Goal: Task Accomplishment & Management: Complete application form

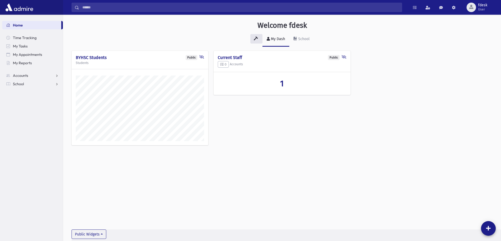
scroll to position [239, 437]
click at [20, 77] on span "Accounts" at bounding box center [20, 75] width 15 height 5
click at [22, 100] on span "School" at bounding box center [18, 101] width 11 height 5
click at [23, 93] on span "Students" at bounding box center [23, 92] width 14 height 5
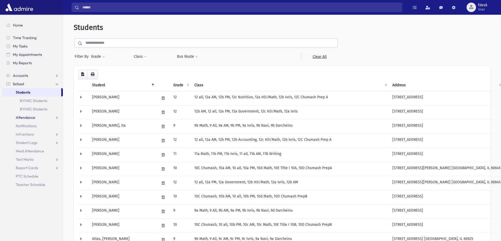
click at [28, 119] on span "Attendance" at bounding box center [25, 117] width 19 height 5
click at [28, 124] on span "Entry" at bounding box center [24, 126] width 9 height 5
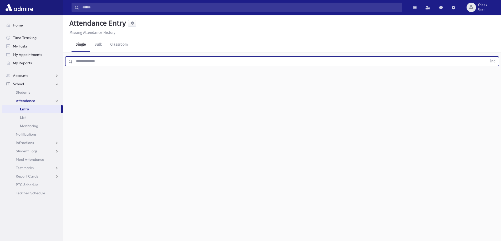
click at [106, 59] on input "text" at bounding box center [279, 61] width 412 height 9
type input "******"
click at [485, 57] on button "Find" at bounding box center [491, 61] width 13 height 9
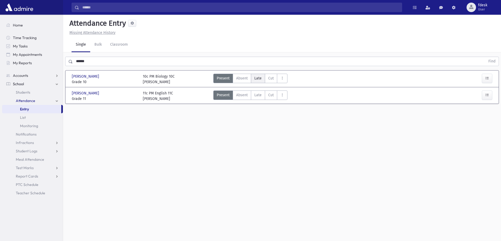
click at [261, 78] on span "Late" at bounding box center [257, 79] width 7 height 6
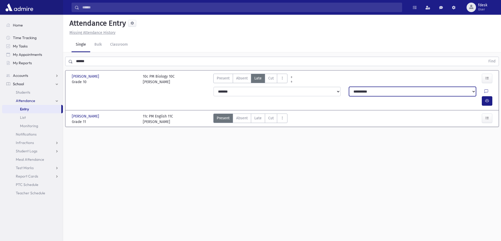
click at [386, 93] on select "**********" at bounding box center [412, 91] width 127 height 9
select select "**********"
click at [349, 87] on select "**********" at bounding box center [412, 91] width 127 height 9
click at [487, 99] on icon "button" at bounding box center [487, 101] width 4 height 4
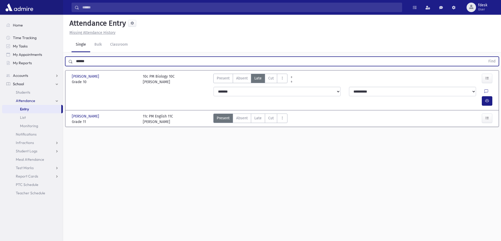
drag, startPoint x: 99, startPoint y: 65, endPoint x: 0, endPoint y: 76, distance: 99.2
click at [0, 76] on div "Search Results All Accounts" at bounding box center [250, 126] width 501 height 253
click at [485, 57] on button "Find" at bounding box center [491, 61] width 13 height 9
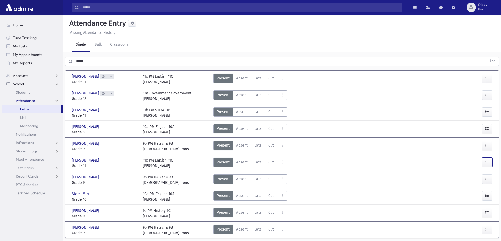
click at [488, 163] on icon "button" at bounding box center [487, 163] width 4 height 4
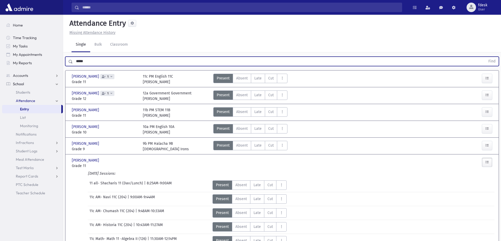
drag, startPoint x: 98, startPoint y: 62, endPoint x: 0, endPoint y: 67, distance: 98.4
click at [0, 67] on div "Search Results All Accounts" at bounding box center [250, 211] width 501 height 423
click at [485, 57] on button "Find" at bounding box center [491, 61] width 13 height 9
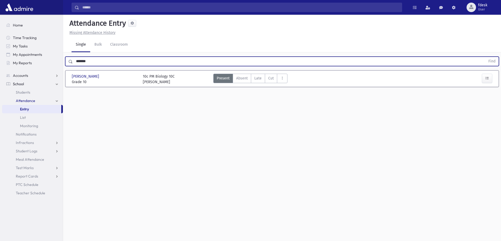
drag, startPoint x: 115, startPoint y: 61, endPoint x: 0, endPoint y: 74, distance: 115.3
click at [0, 76] on div "Search Results All Accounts" at bounding box center [250, 126] width 501 height 253
type input "********"
click at [485, 57] on button "Find" at bounding box center [491, 61] width 13 height 9
click at [490, 77] on button "button" at bounding box center [486, 78] width 11 height 9
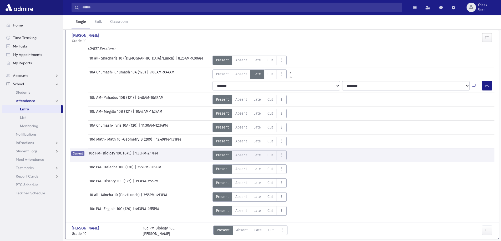
scroll to position [53, 0]
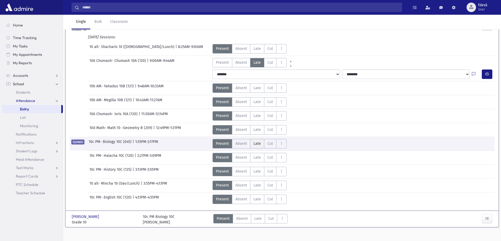
click at [256, 142] on span "Late" at bounding box center [256, 144] width 7 height 6
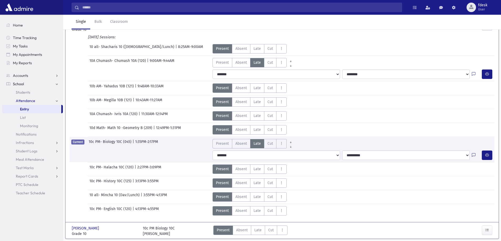
click at [472, 154] on icon at bounding box center [473, 155] width 4 height 4
click at [456, 182] on textarea "Note" at bounding box center [462, 181] width 61 height 20
type textarea "**********"
click at [488, 199] on button "Save" at bounding box center [486, 199] width 15 height 9
click at [485, 155] on icon "button" at bounding box center [487, 155] width 4 height 4
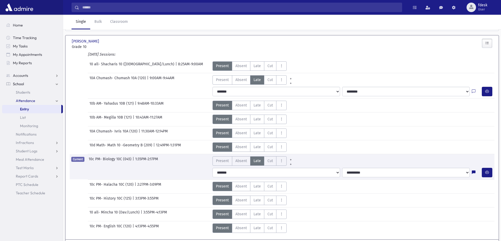
scroll to position [0, 0]
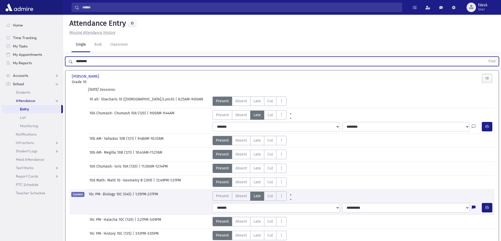
drag, startPoint x: 105, startPoint y: 59, endPoint x: 0, endPoint y: 66, distance: 105.6
click at [0, 66] on div "Search Results All Accounts" at bounding box center [250, 155] width 501 height 311
click at [485, 57] on button "Find" at bounding box center [491, 61] width 13 height 9
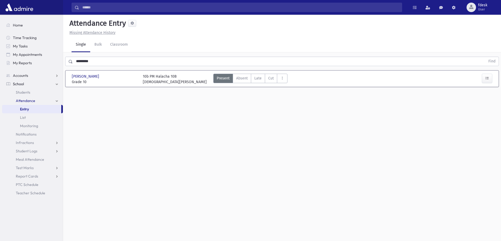
click at [257, 73] on div "Matzliach, Tehila Matzliach, Tehila Grade 10 Grade 10 10b PM Halacha 10B Rabbi …" at bounding box center [282, 79] width 430 height 12
click at [258, 82] on label "Late L" at bounding box center [258, 78] width 14 height 9
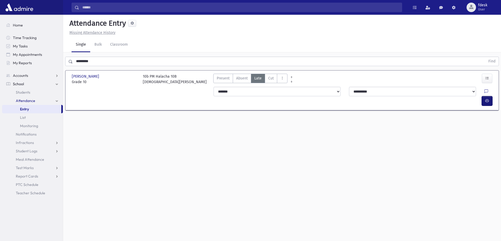
click at [488, 99] on icon "button" at bounding box center [487, 101] width 4 height 4
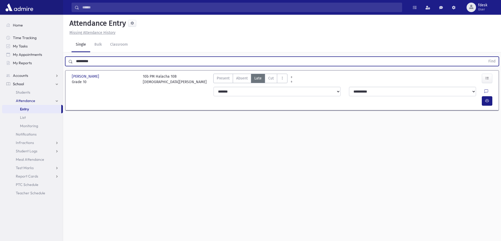
drag, startPoint x: 109, startPoint y: 61, endPoint x: 0, endPoint y: 64, distance: 108.8
click at [0, 64] on div "Search Results All Accounts" at bounding box center [250, 126] width 501 height 253
click at [485, 57] on button "Find" at bounding box center [491, 61] width 13 height 9
drag, startPoint x: 101, startPoint y: 61, endPoint x: 0, endPoint y: 69, distance: 101.5
click at [0, 72] on div "Search Results All Accounts" at bounding box center [250, 126] width 501 height 253
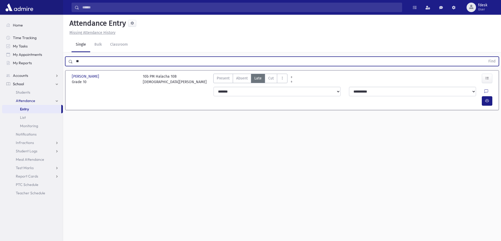
type input "*"
click at [485, 57] on button "Find" at bounding box center [491, 61] width 13 height 9
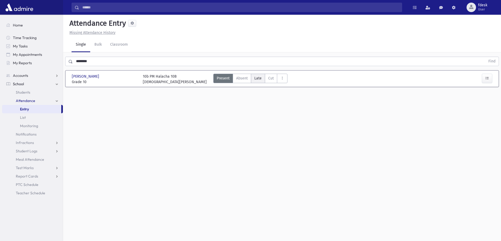
click at [259, 81] on span "Late" at bounding box center [257, 79] width 7 height 6
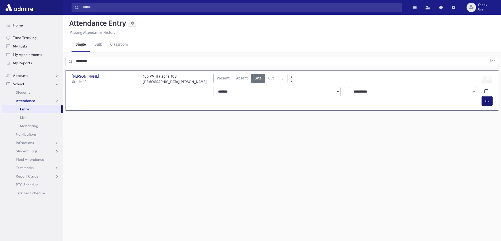
click at [485, 99] on icon "button" at bounding box center [487, 101] width 4 height 4
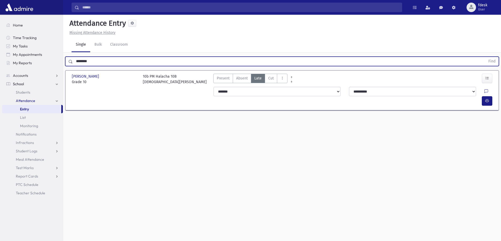
drag, startPoint x: 99, startPoint y: 62, endPoint x: 5, endPoint y: 68, distance: 93.5
click at [6, 68] on div "Search Results All Accounts" at bounding box center [250, 126] width 501 height 253
type input "*****"
click at [485, 57] on button "Find" at bounding box center [491, 61] width 13 height 9
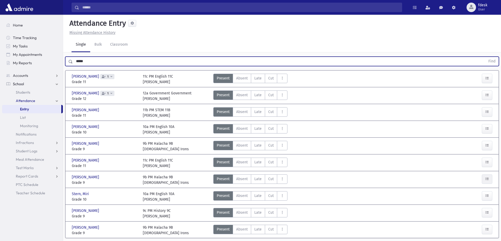
drag, startPoint x: 481, startPoint y: 177, endPoint x: 485, endPoint y: 179, distance: 4.7
click at [481, 177] on div at bounding box center [476, 180] width 35 height 11
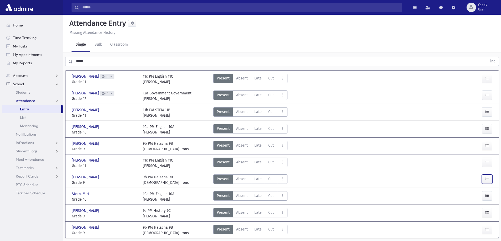
click at [485, 179] on icon "button" at bounding box center [487, 179] width 4 height 4
